Goal: Task Accomplishment & Management: Manage account settings

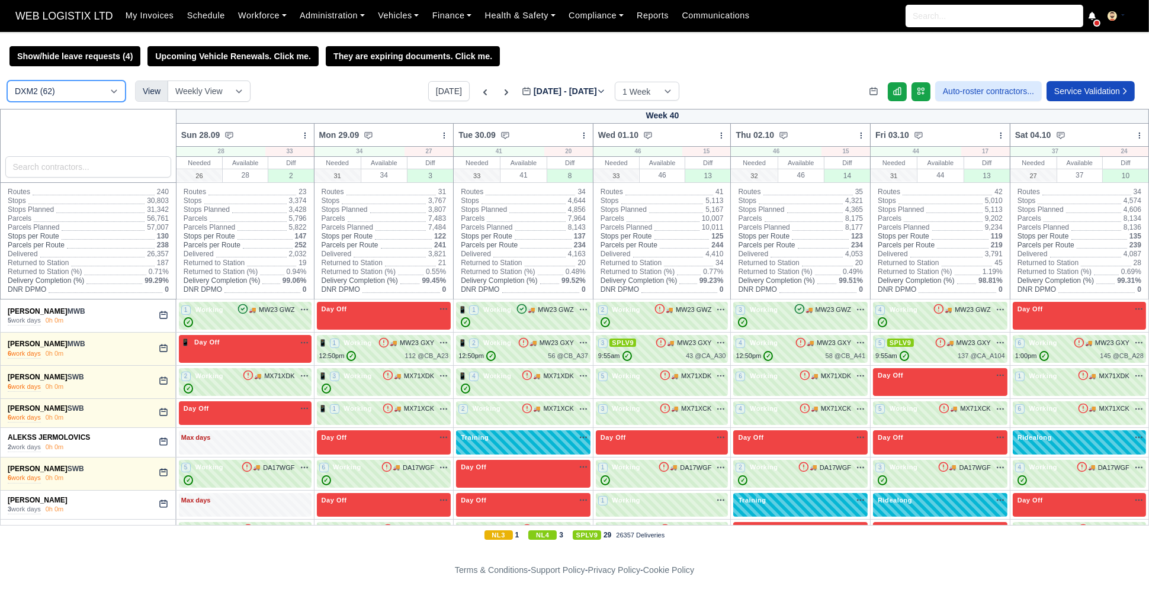
click at [88, 93] on select "DCE1 (1) DWN2 (32) DXM2 (62)" at bounding box center [66, 91] width 118 height 21
select select "3"
click at [7, 82] on select "DCE1 (1) DWN2 (32) DXM2 (62)" at bounding box center [66, 91] width 118 height 21
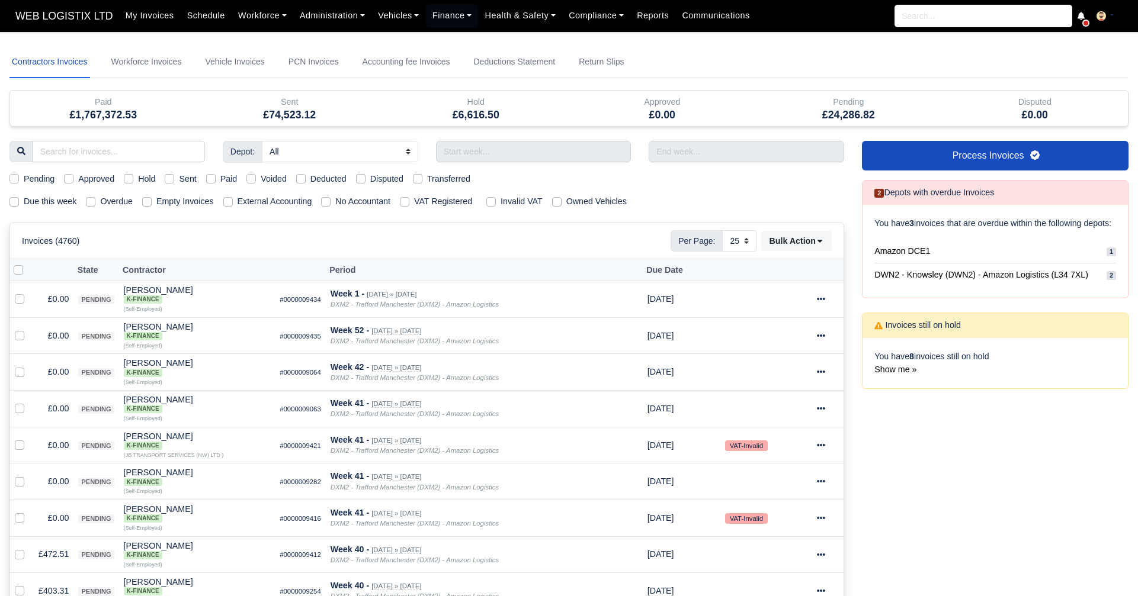
select select "25"
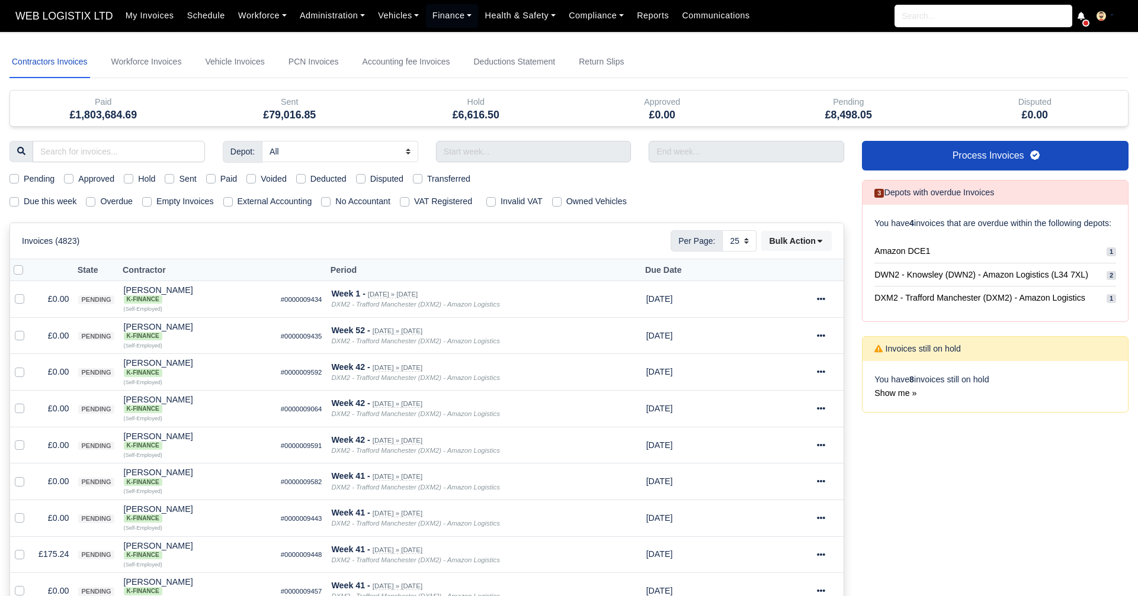
select select "25"
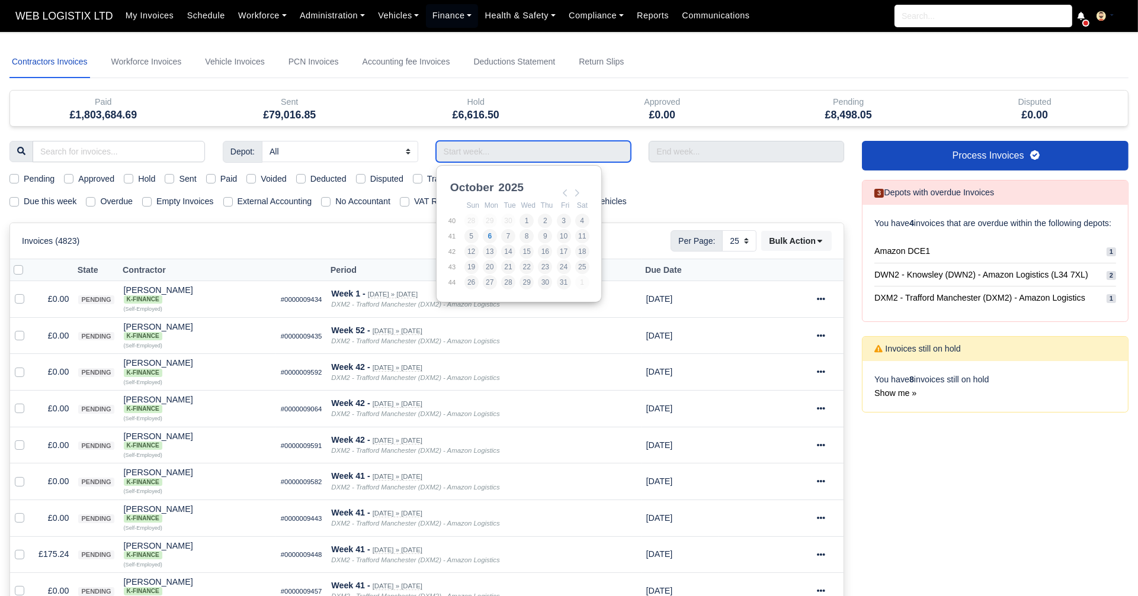
click at [528, 154] on input "Use the arrow keys to pick a date" at bounding box center [533, 151] width 195 height 21
type input "21/09/2025 - 27/09/2025"
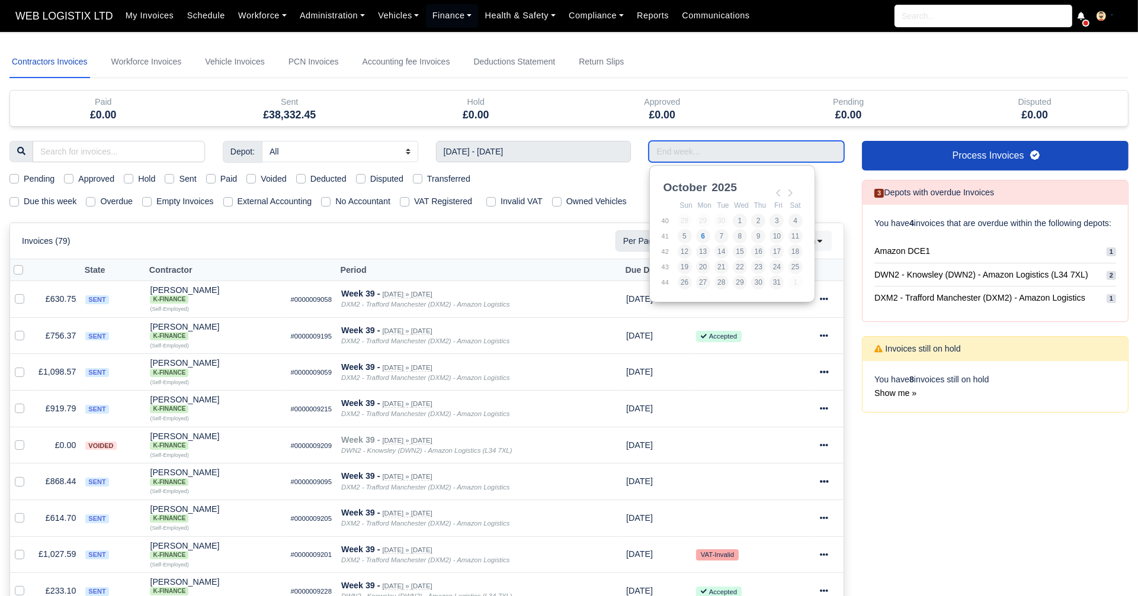
click at [705, 142] on input "Use the arrow keys to pick a date" at bounding box center [745, 151] width 195 height 21
type input "21/09/2025 - 27/09/2025"
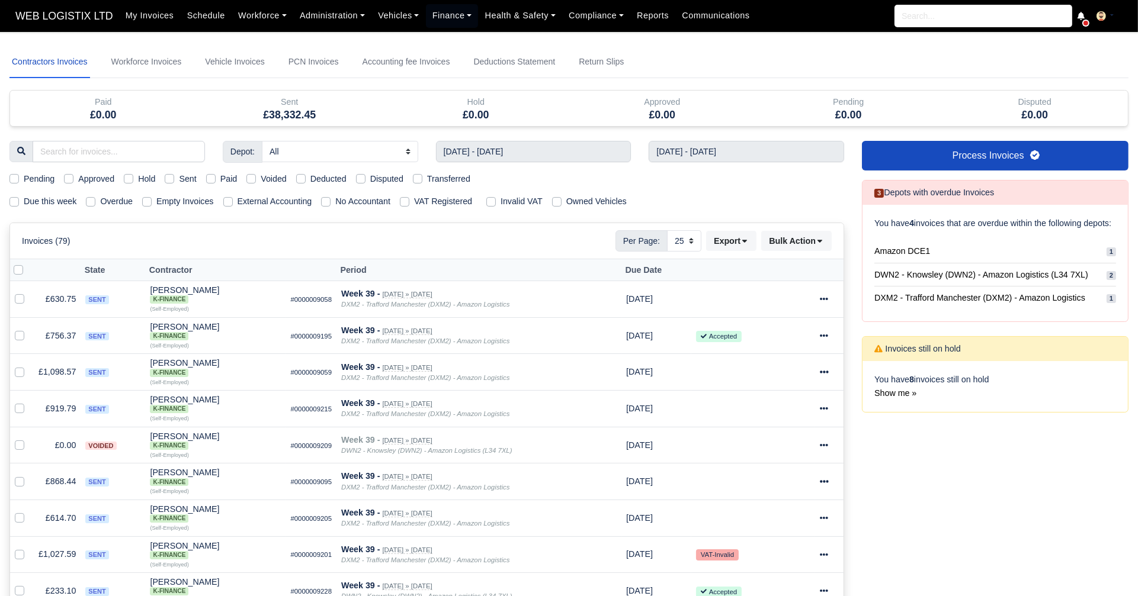
click at [179, 174] on label "Sent" at bounding box center [187, 179] width 17 height 14
click at [168, 174] on input "Sent" at bounding box center [169, 176] width 9 height 9
checkbox input "true"
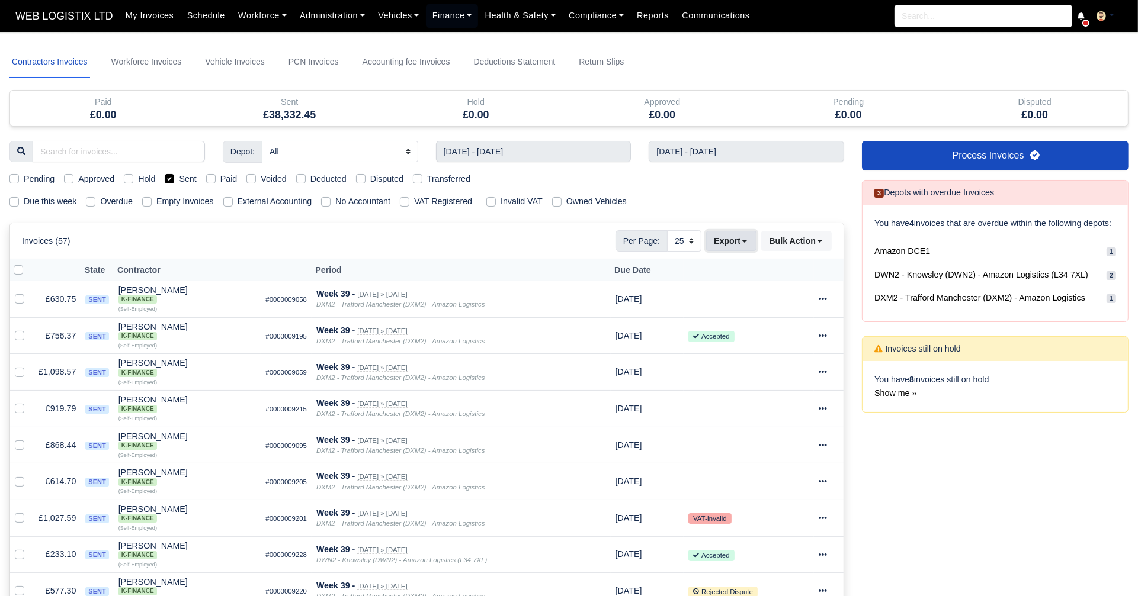
click at [738, 242] on button "Export" at bounding box center [731, 241] width 50 height 20
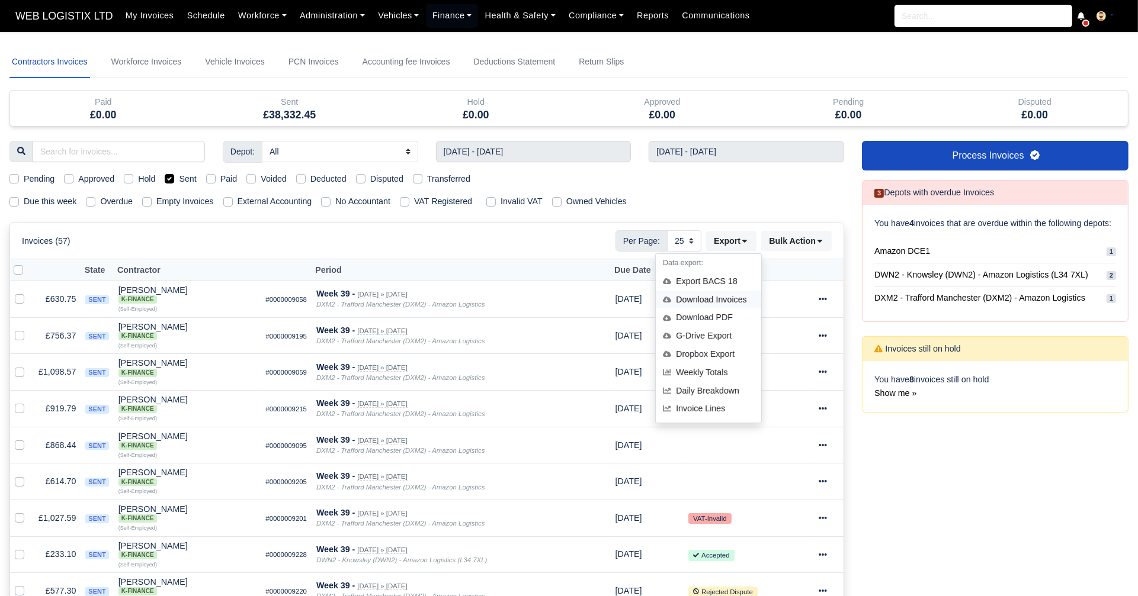
click at [688, 296] on div "Download Invoices" at bounding box center [708, 300] width 105 height 18
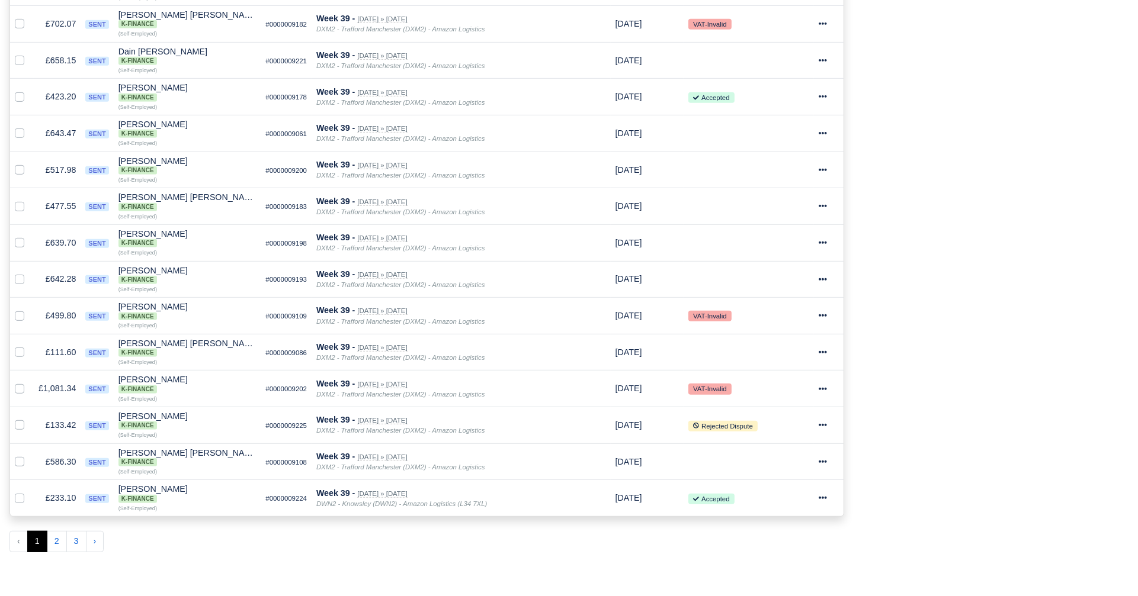
scroll to position [686, 0]
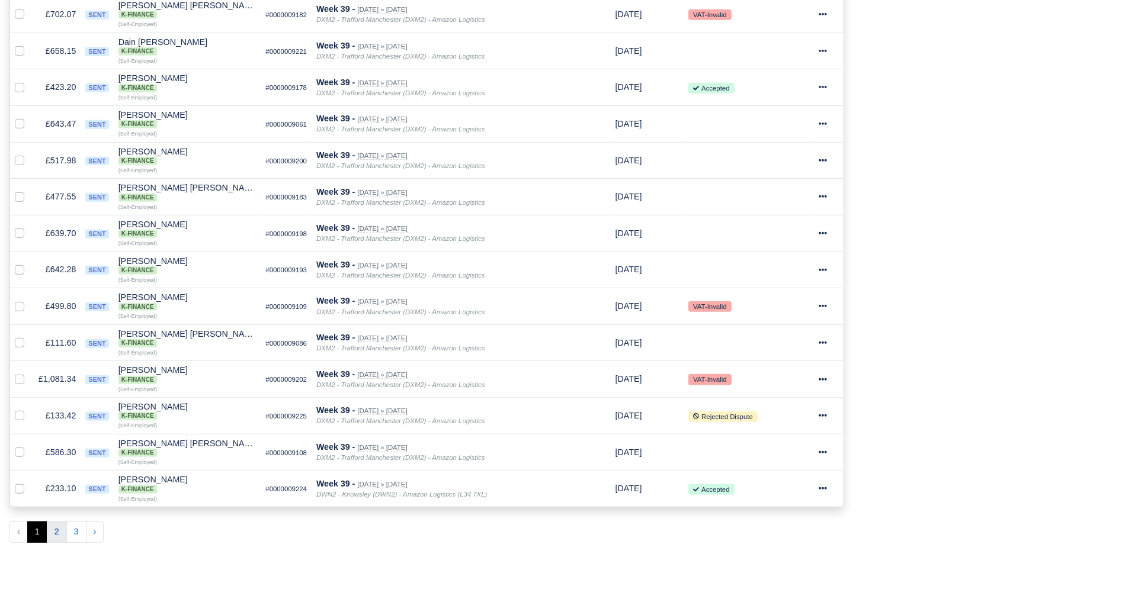
click at [61, 522] on button "2" at bounding box center [57, 532] width 20 height 21
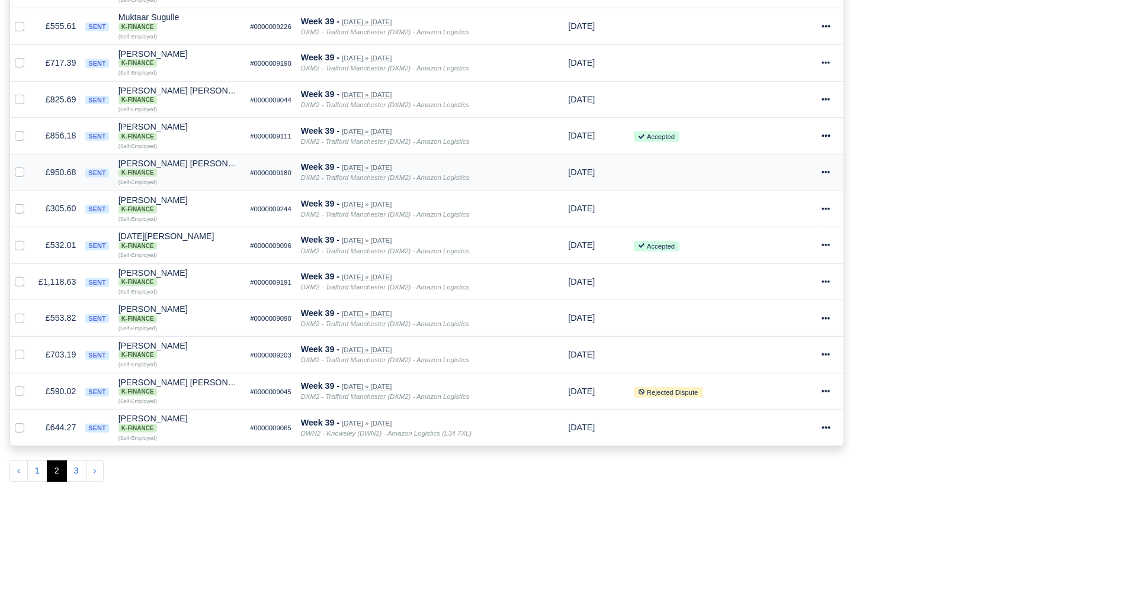
scroll to position [748, 0]
click at [78, 461] on button "3" at bounding box center [76, 470] width 20 height 21
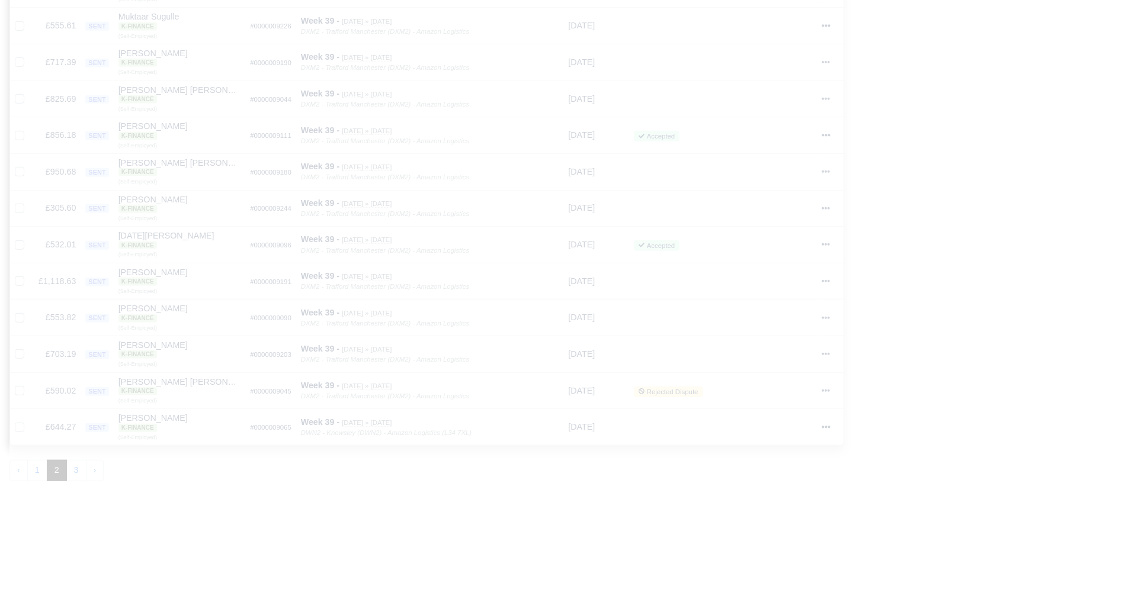
scroll to position [124, 0]
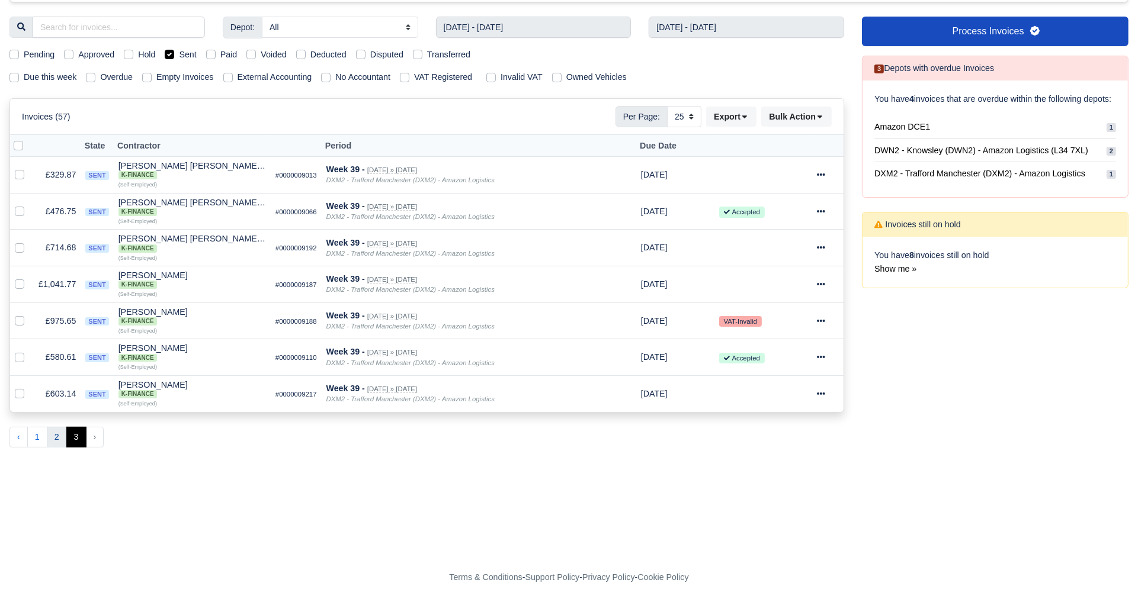
click at [59, 432] on button "2" at bounding box center [57, 437] width 20 height 21
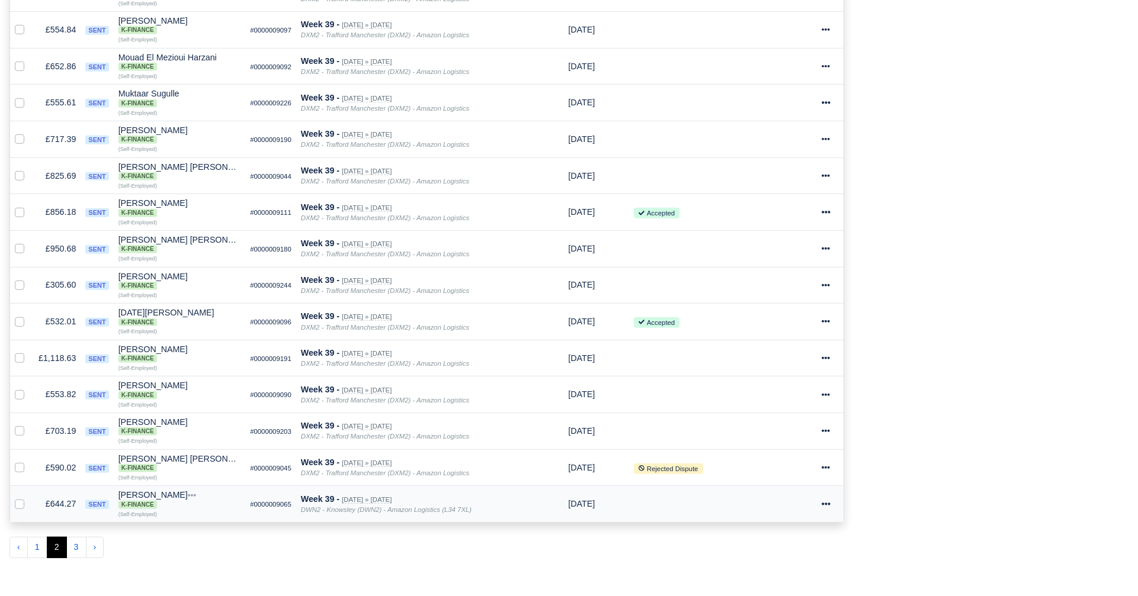
scroll to position [673, 0]
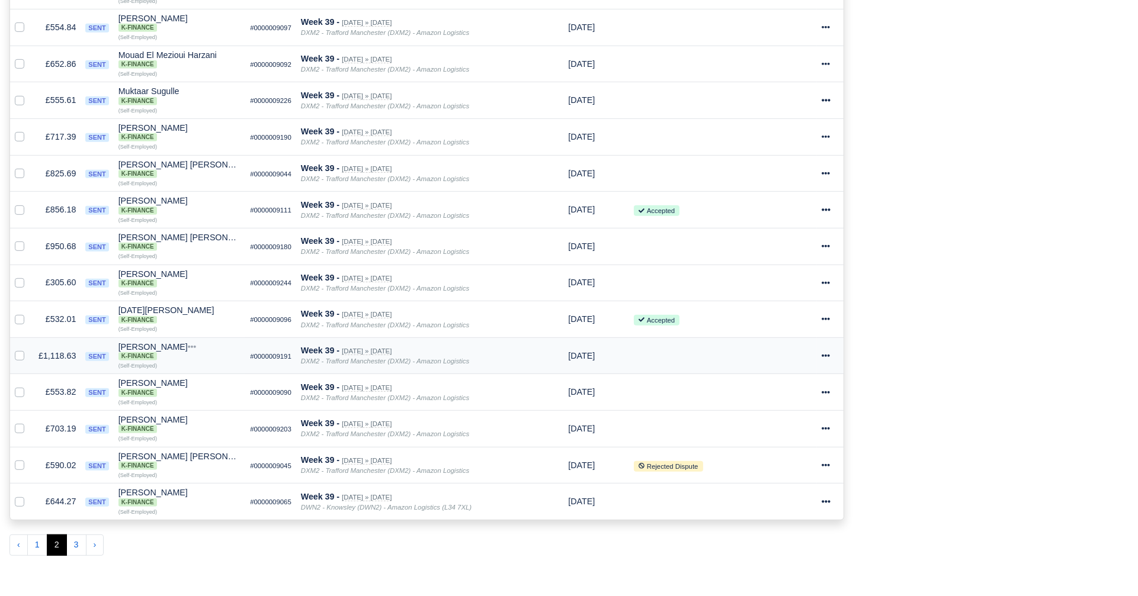
click at [829, 352] on icon at bounding box center [825, 356] width 8 height 8
click at [783, 383] on link "Show Invoice" at bounding box center [785, 392] width 105 height 18
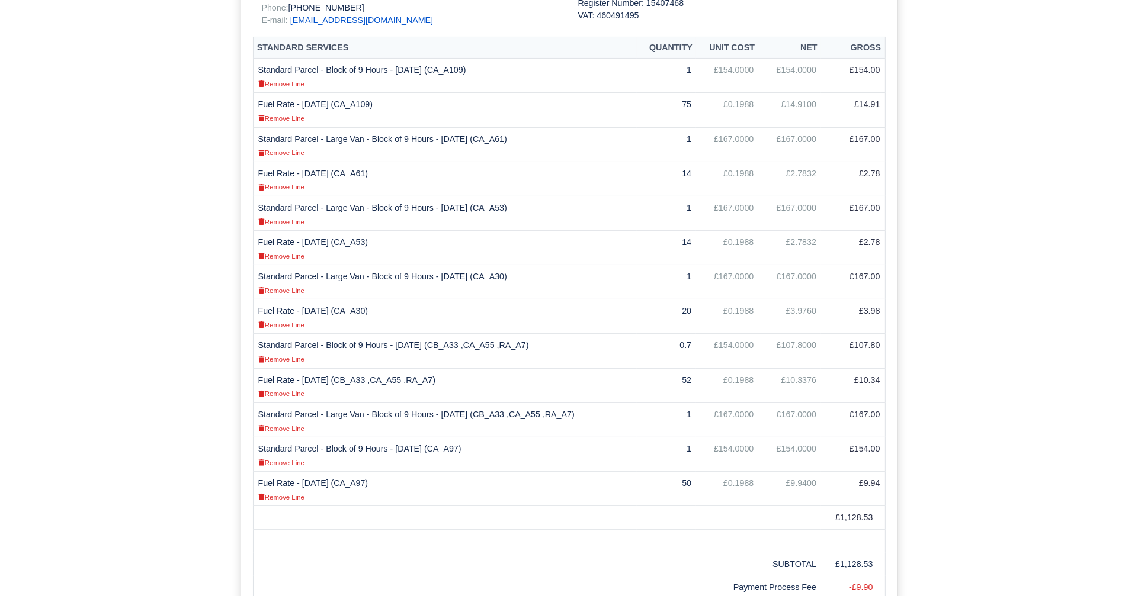
scroll to position [327, 0]
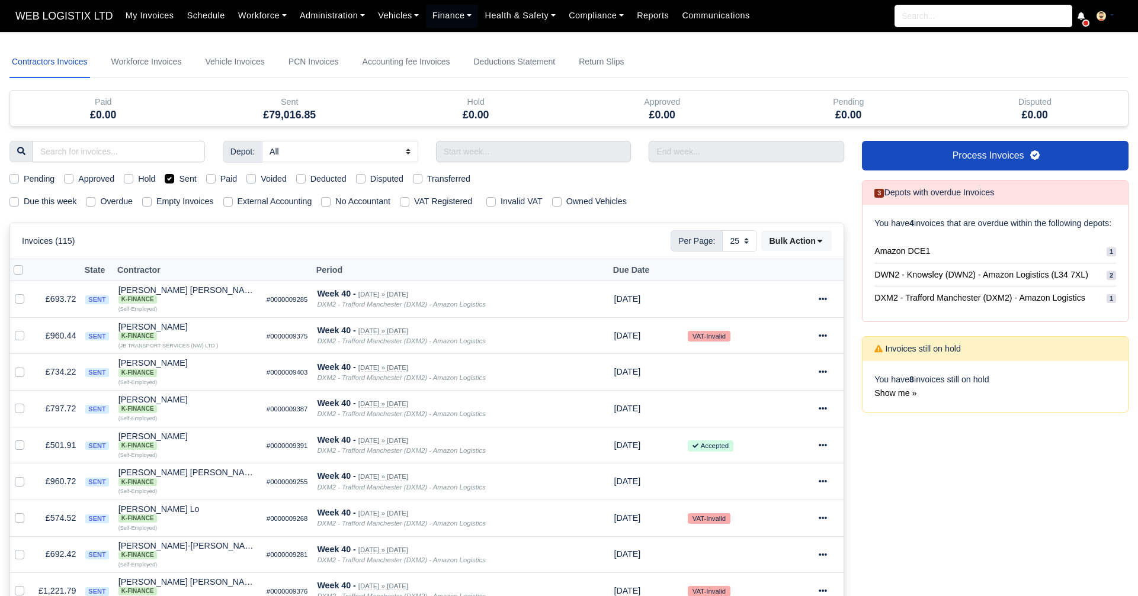
select select "25"
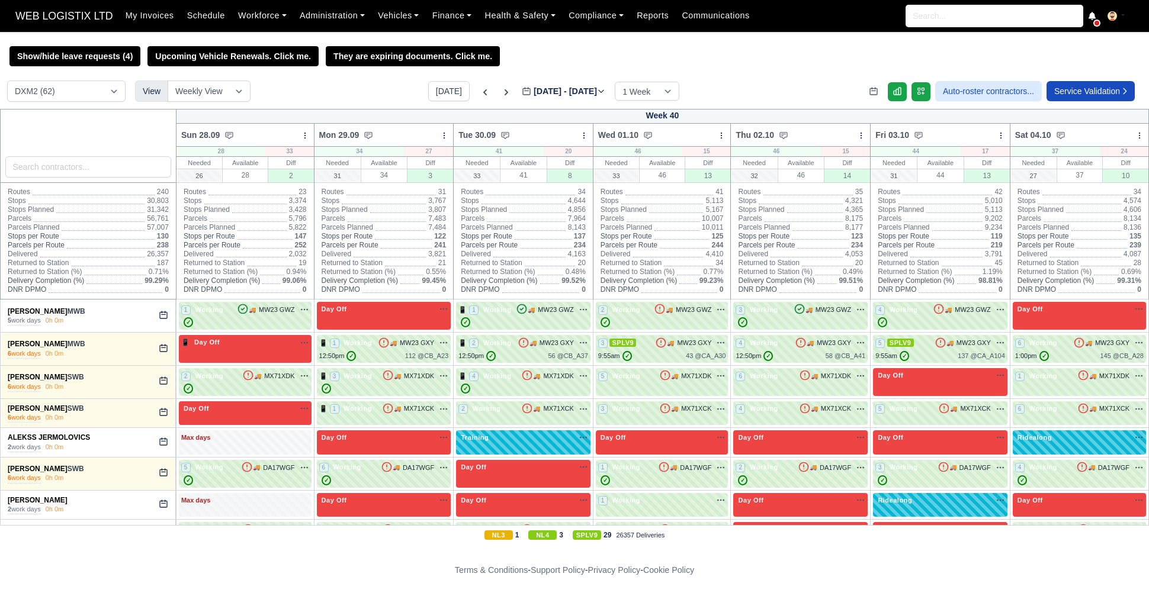
select select "1"
click at [82, 95] on select "DCE1 (1) DWN2 (32) DXM2 (62)" at bounding box center [66, 91] width 118 height 21
select select "3"
click at [7, 82] on select "DCE1 (1) DWN2 (32) DXM2 (62)" at bounding box center [66, 91] width 118 height 21
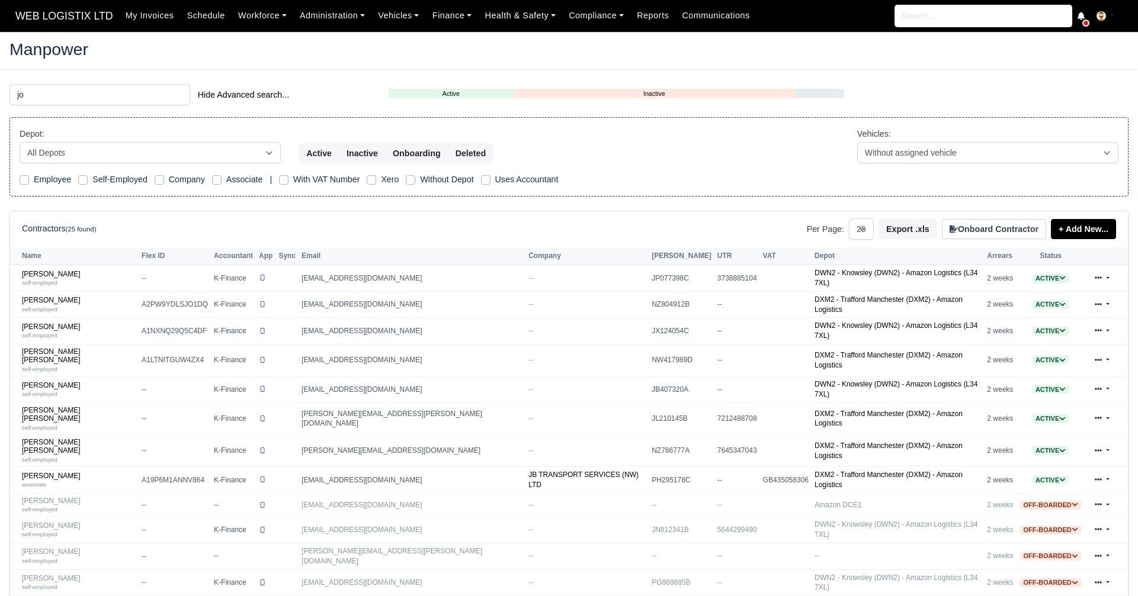
select select "25"
click at [102, 90] on input "jo" at bounding box center [99, 94] width 181 height 21
type input "ali"
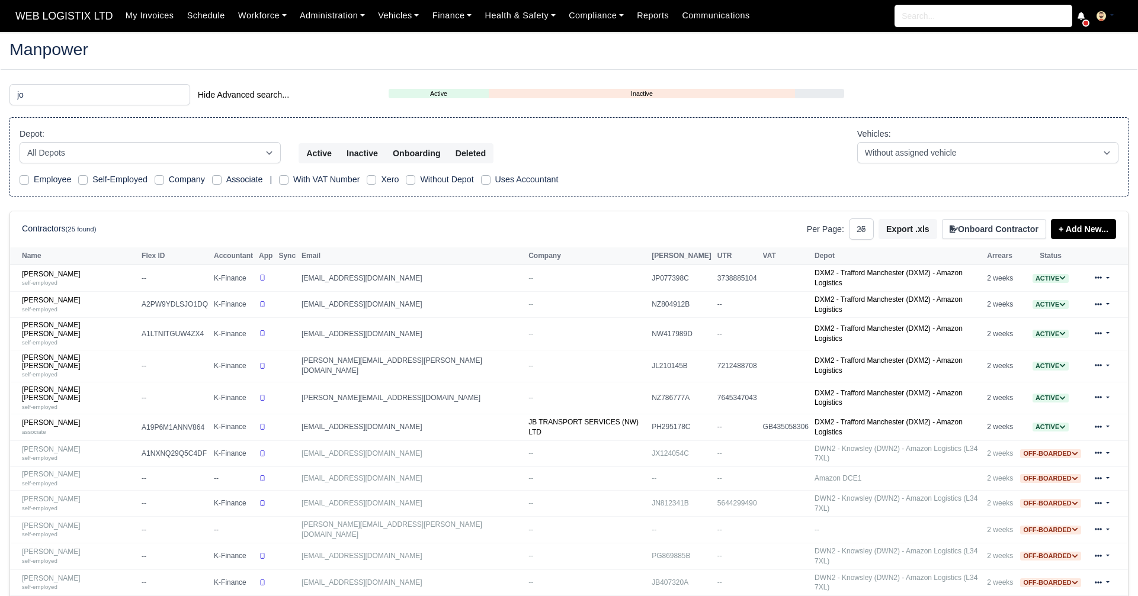
select select "25"
click at [83, 78] on main "Manpower [PERSON_NAME] Hide Advanced search... Active Inactive Onboarding Depot…" at bounding box center [569, 521] width 1138 height 951
click at [87, 92] on input "jo" at bounding box center [99, 94] width 181 height 21
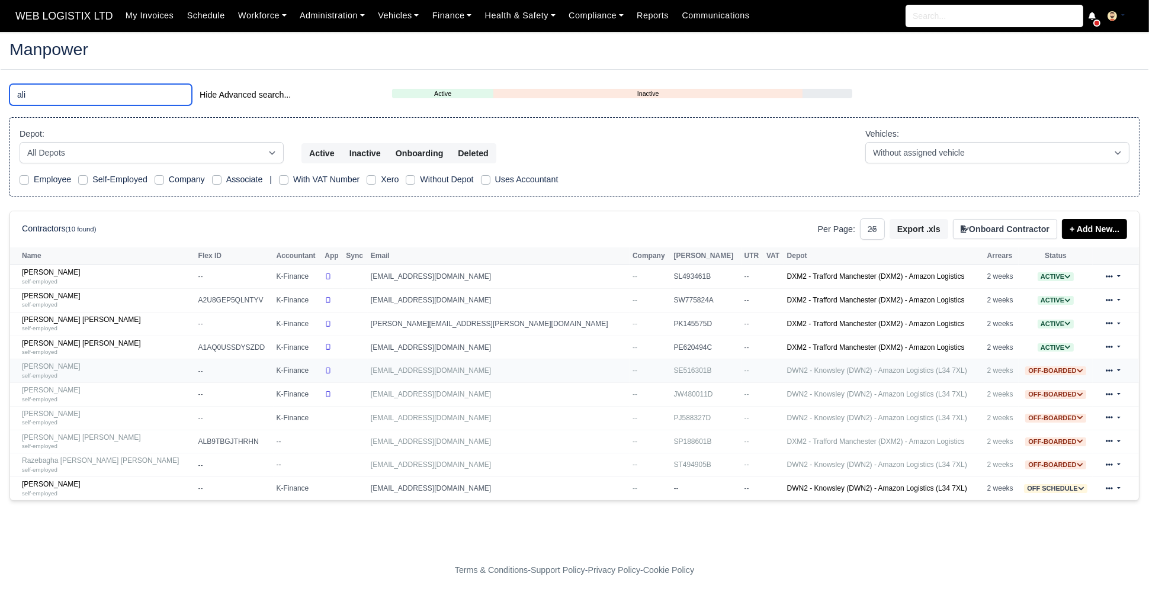
type input "ali"
click at [113, 371] on div "self-employed" at bounding box center [107, 375] width 171 height 8
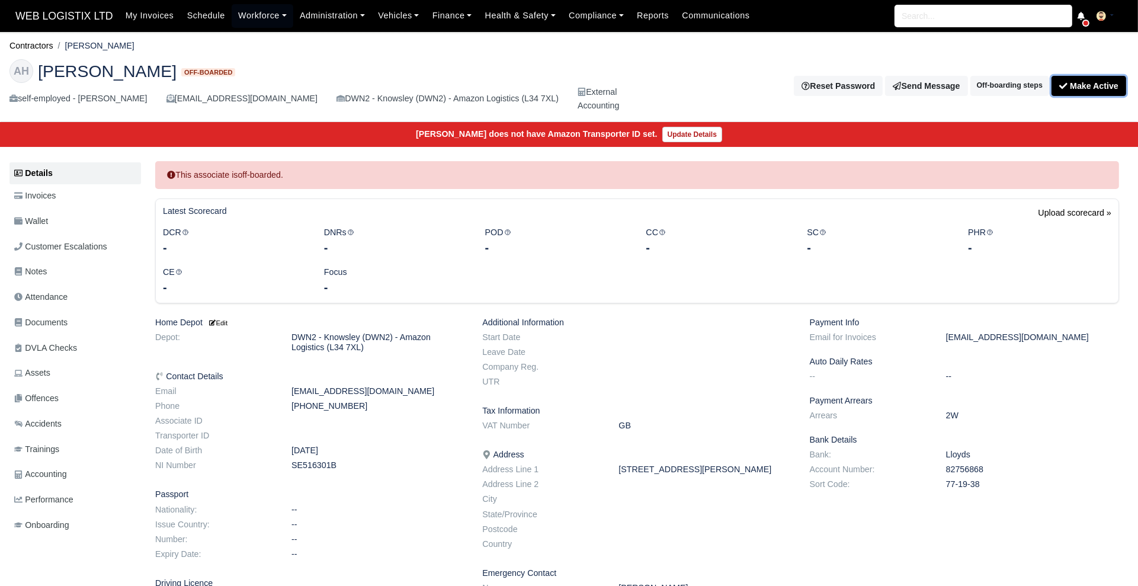
click at [1068, 81] on button "Make Active" at bounding box center [1088, 86] width 75 height 20
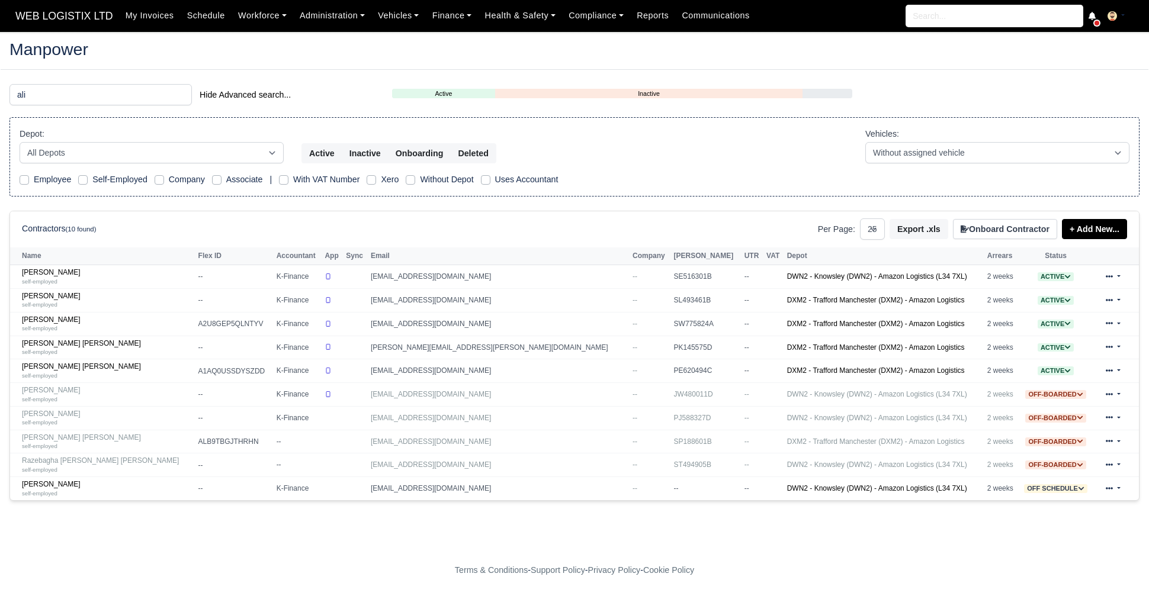
select select "25"
click at [111, 95] on input "ali" at bounding box center [100, 94] width 182 height 21
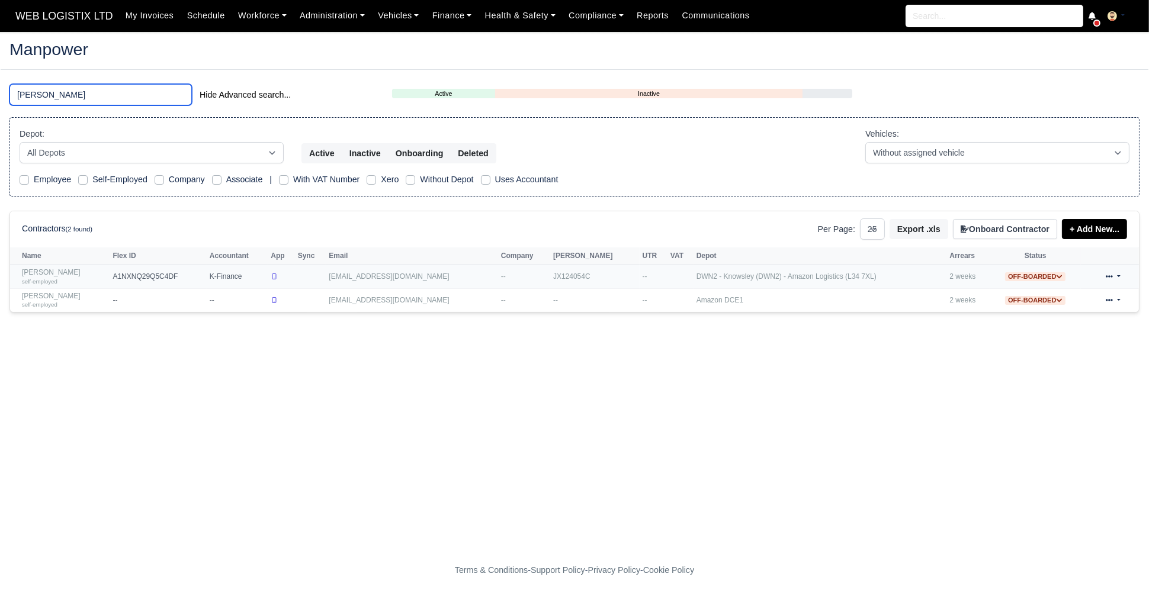
type input "joe"
click at [1056, 278] on icon at bounding box center [1059, 277] width 7 height 7
click at [971, 294] on button "Activate" at bounding box center [987, 293] width 46 height 20
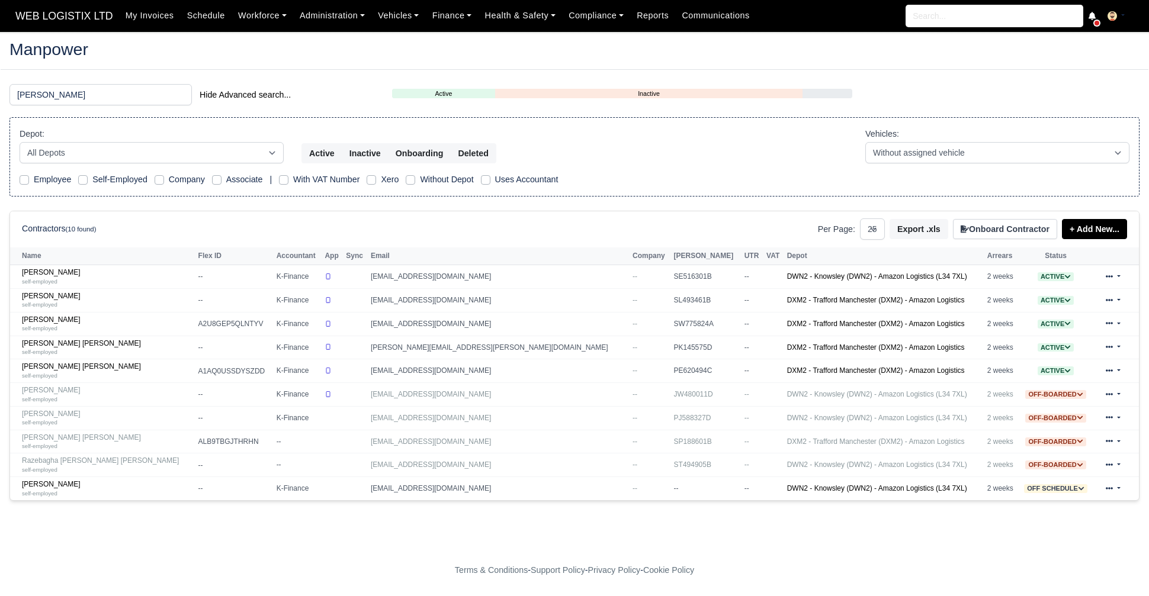
select select "25"
click at [88, 92] on input "[PERSON_NAME]" at bounding box center [100, 94] width 182 height 21
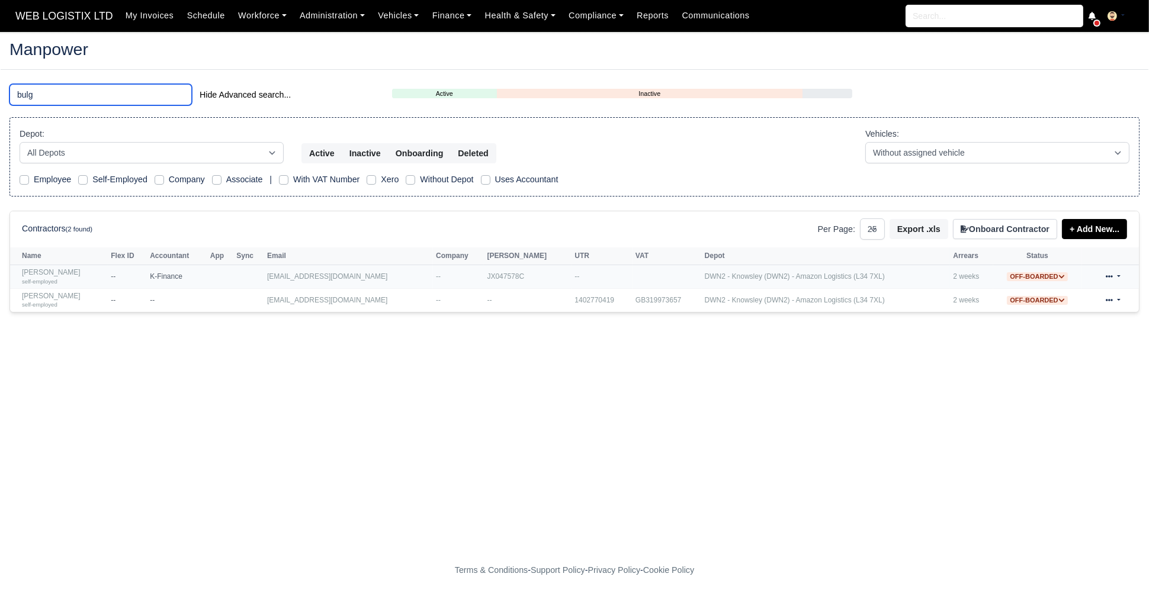
type input "bulg"
click at [1048, 281] on span "Off-boarded" at bounding box center [1037, 276] width 60 height 9
click at [983, 293] on button "Activate" at bounding box center [989, 293] width 46 height 20
select select "25"
